Goal: Register for event/course

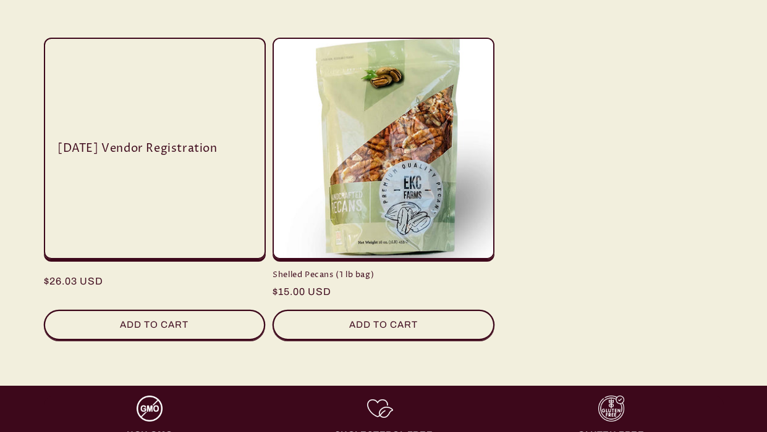
scroll to position [441, 0]
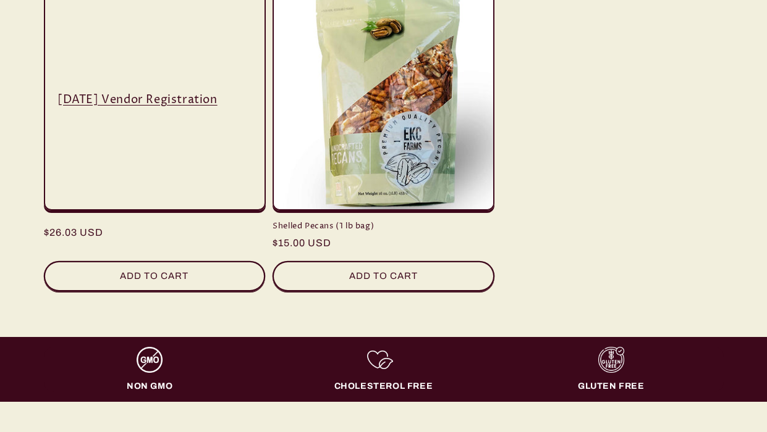
click at [114, 96] on link "[DATE] Vendor Registration" at bounding box center [154, 100] width 195 height 14
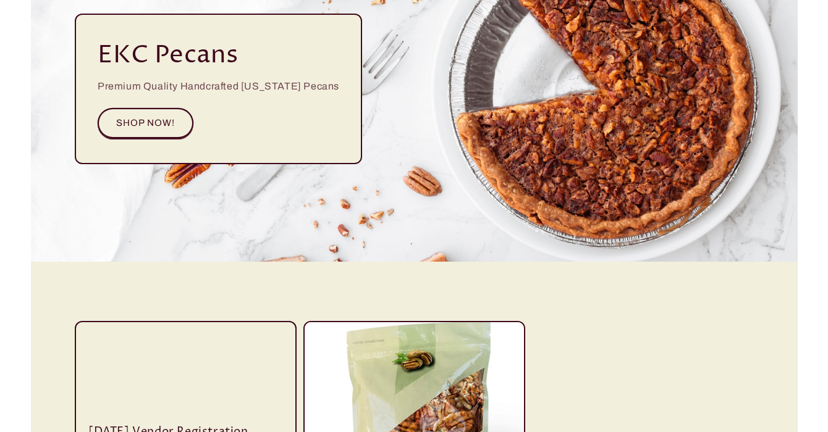
scroll to position [0, 0]
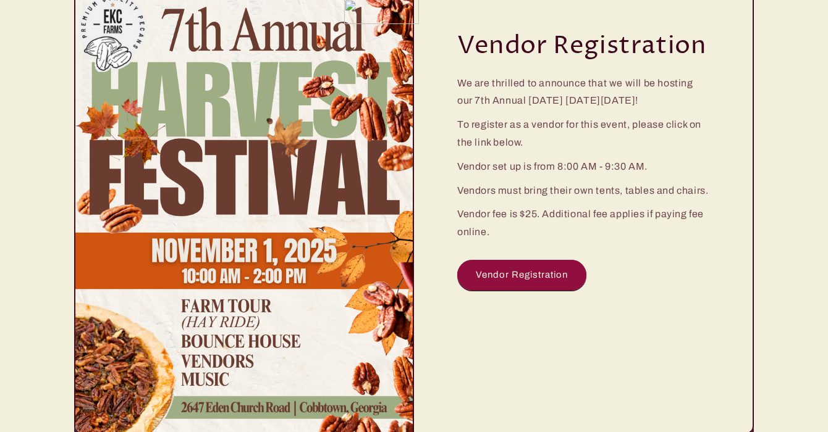
scroll to position [206, 0]
